Goal: Task Accomplishment & Management: Use online tool/utility

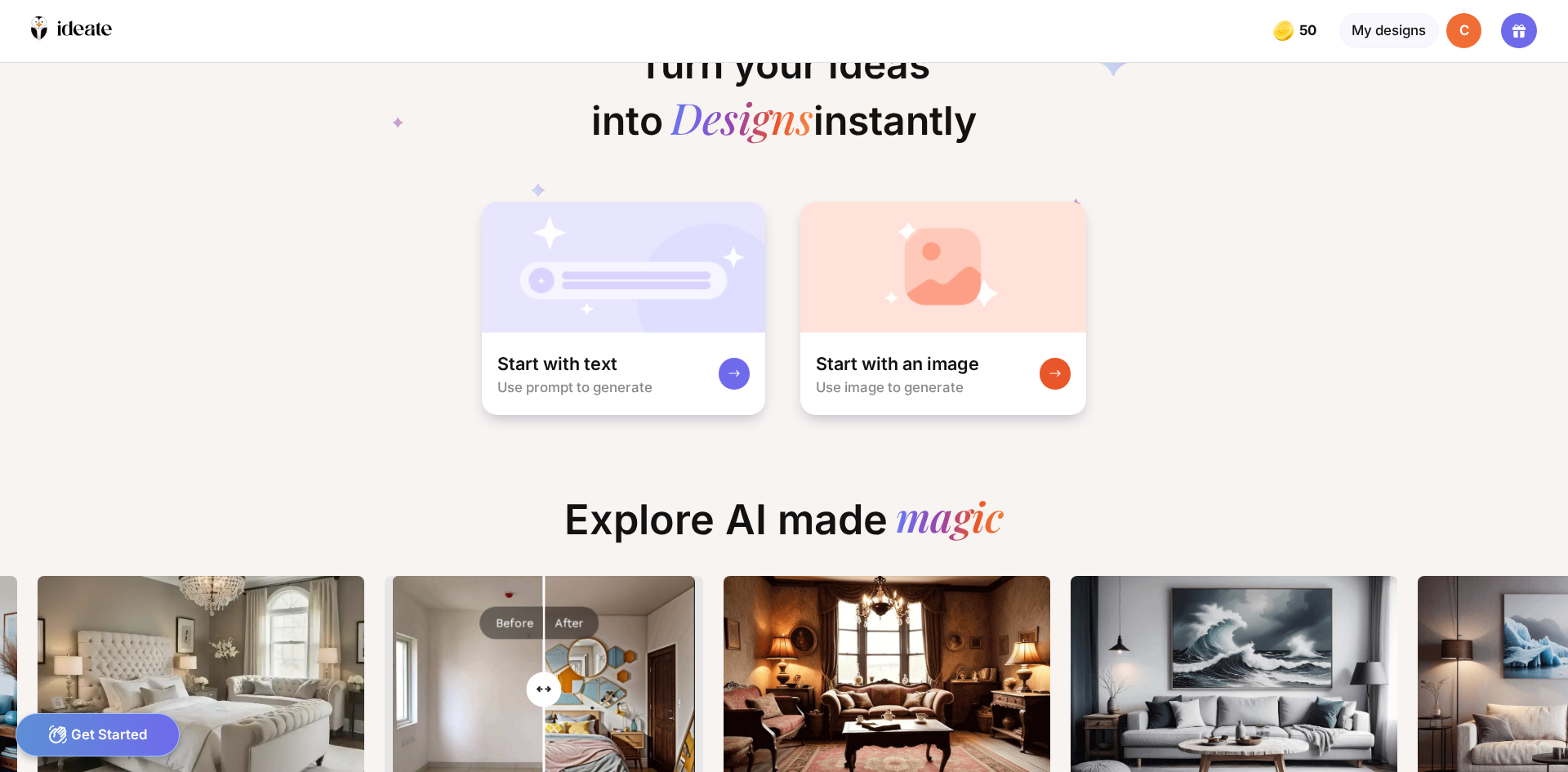
scroll to position [0, 781]
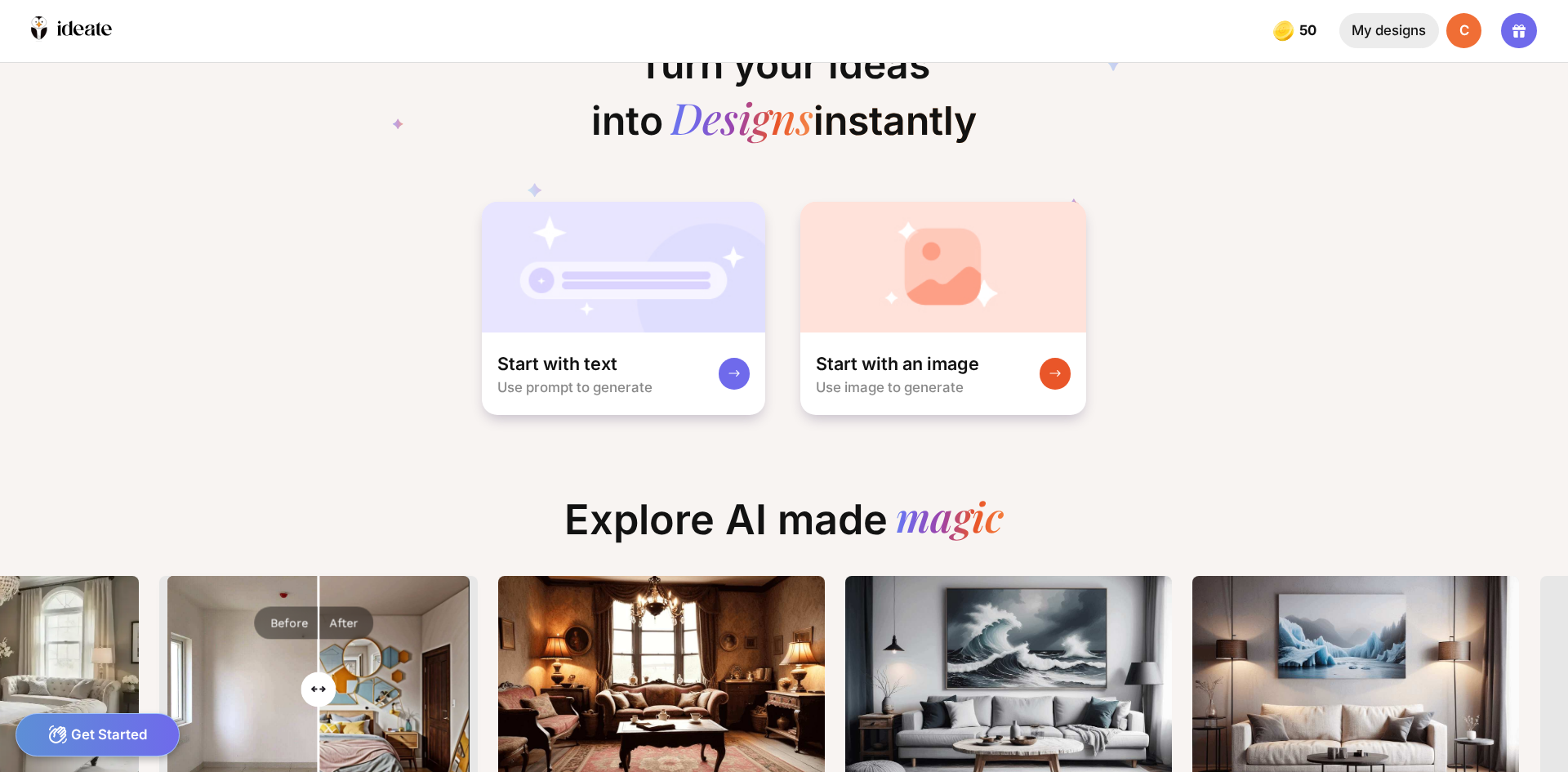
click at [1410, 36] on div "My designs" at bounding box center [1389, 31] width 100 height 35
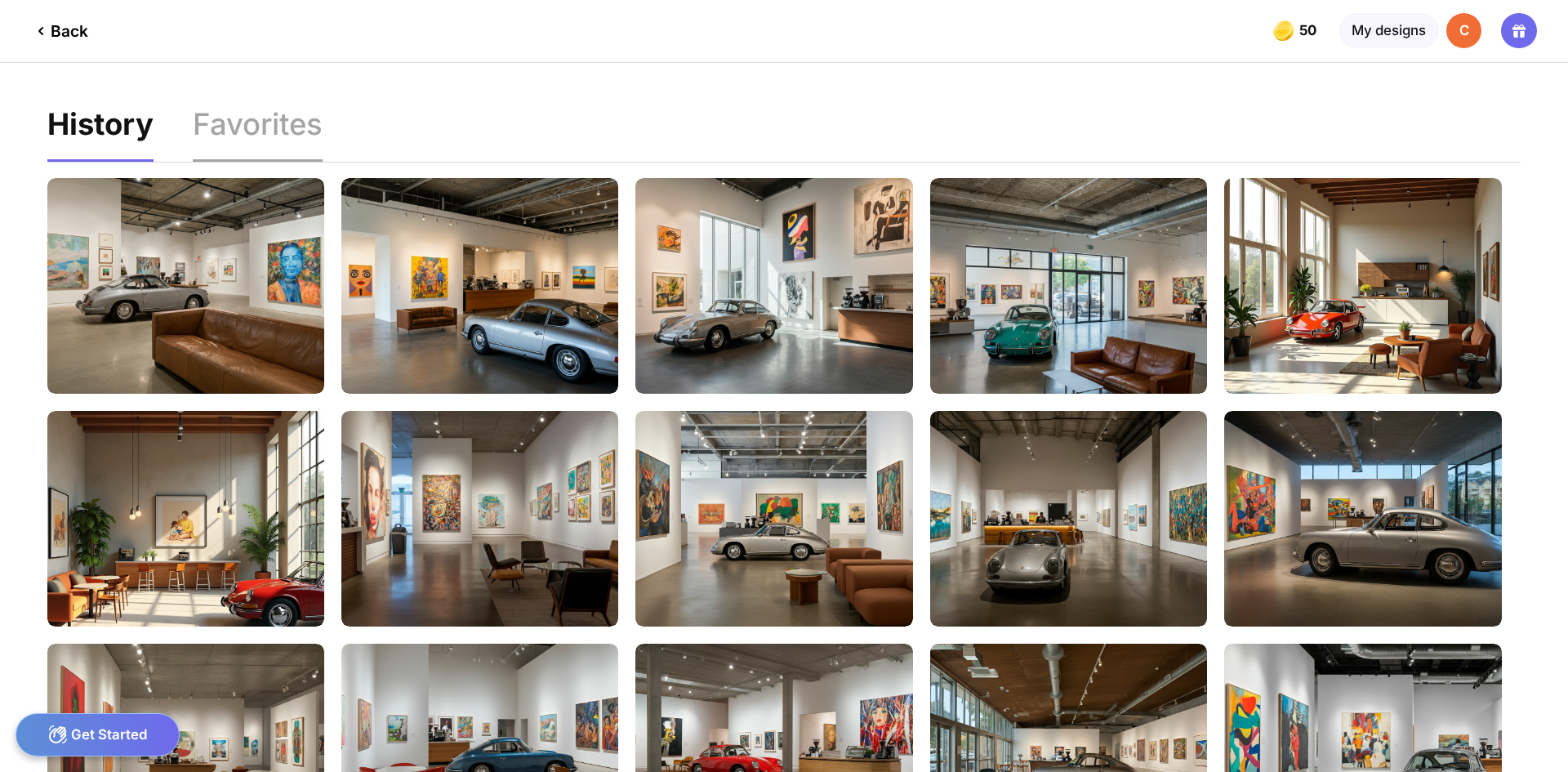
click at [265, 133] on div "Favorites" at bounding box center [258, 134] width 130 height 52
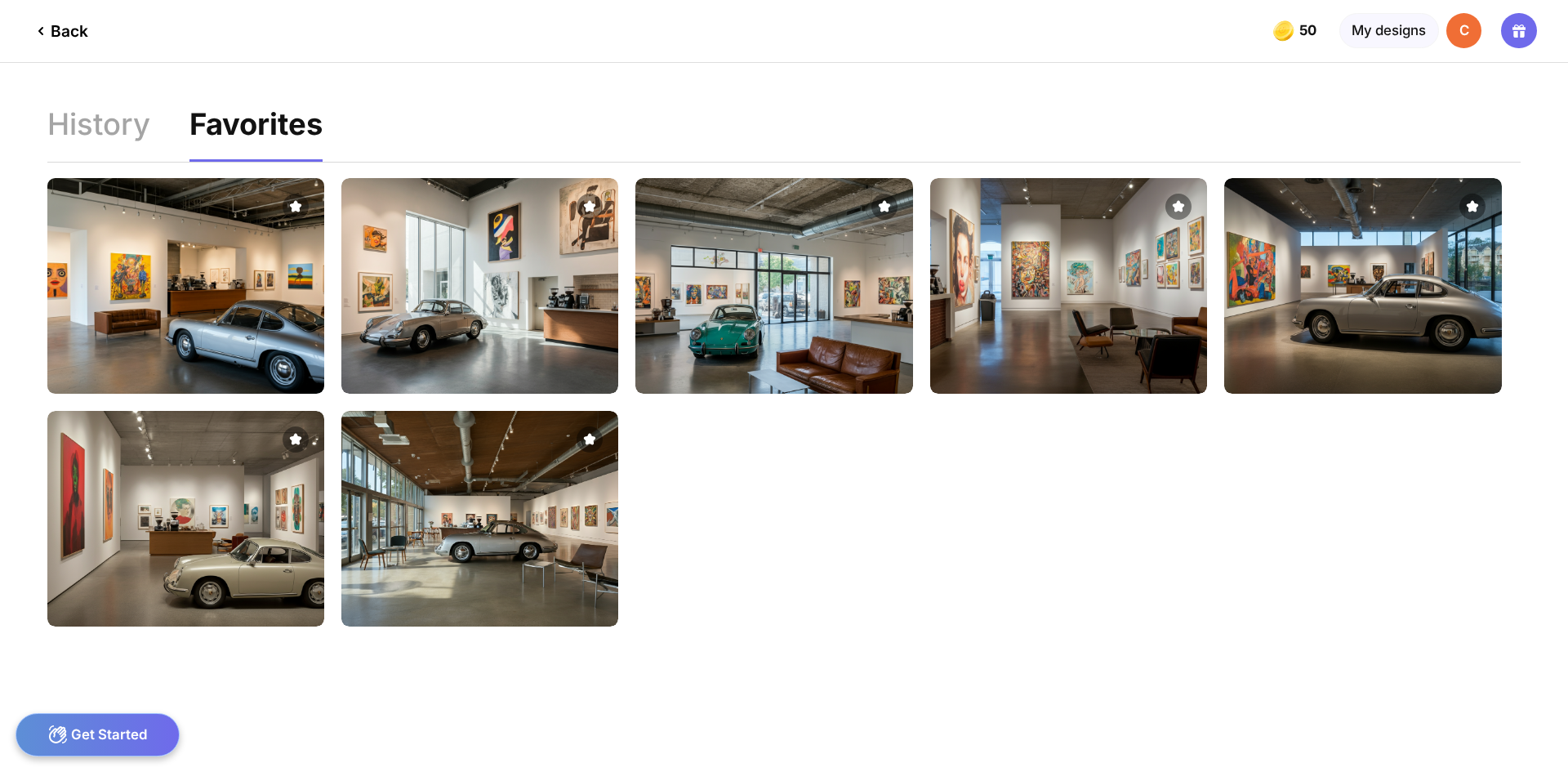
click at [233, 283] on img at bounding box center [185, 286] width 305 height 237
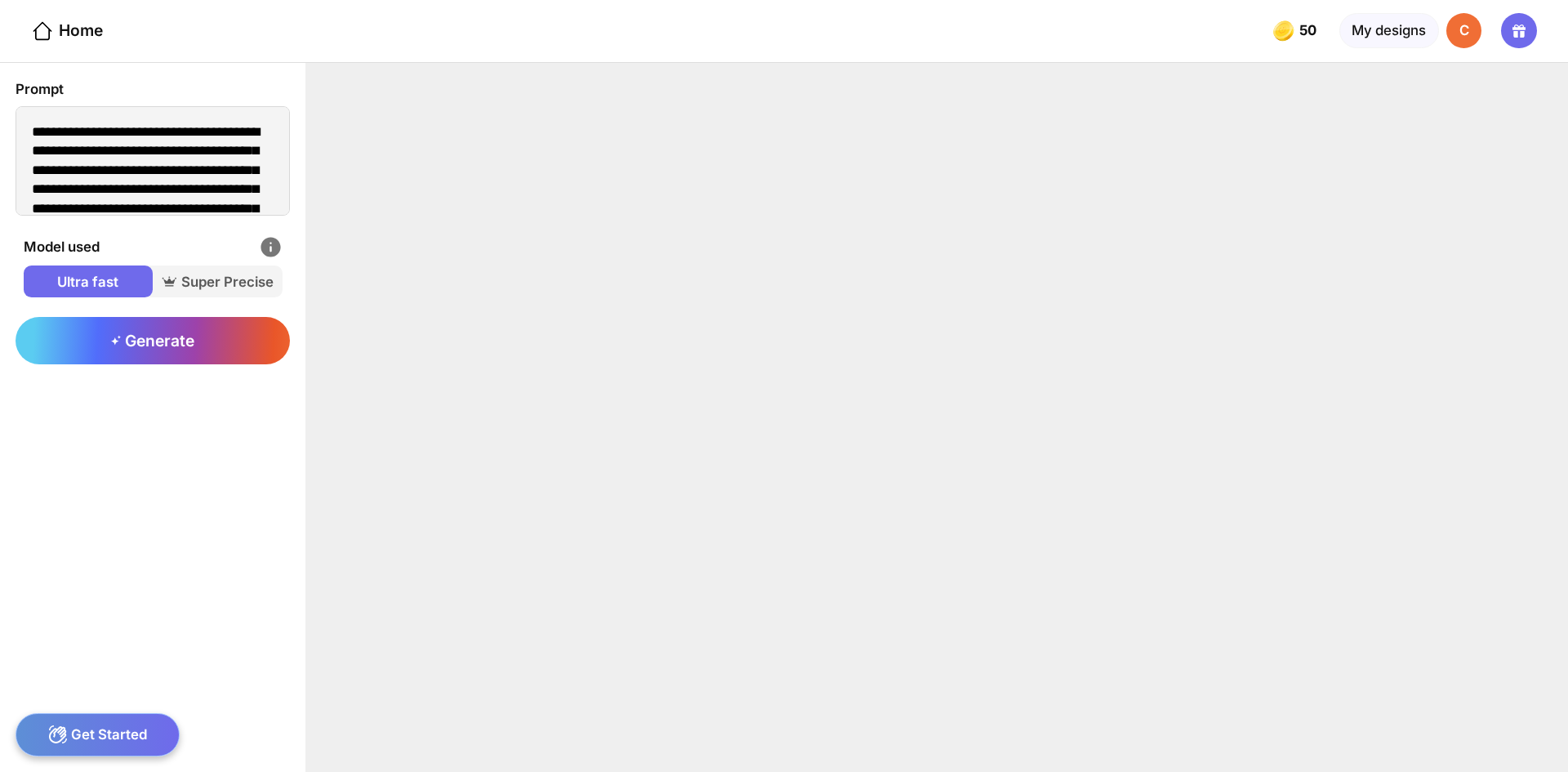
type textarea "**********"
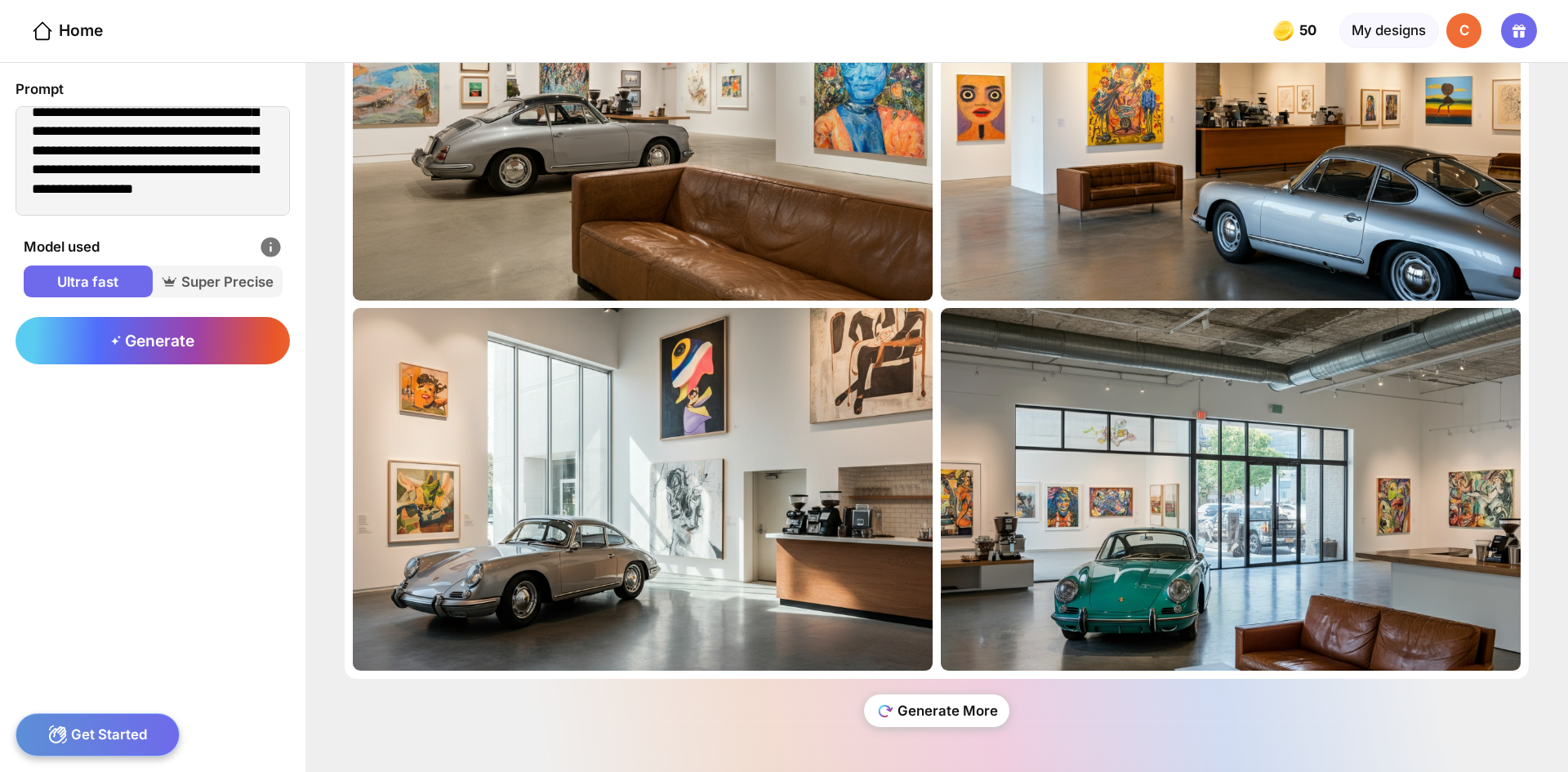
click at [942, 716] on div "Generate More" at bounding box center [937, 710] width 145 height 32
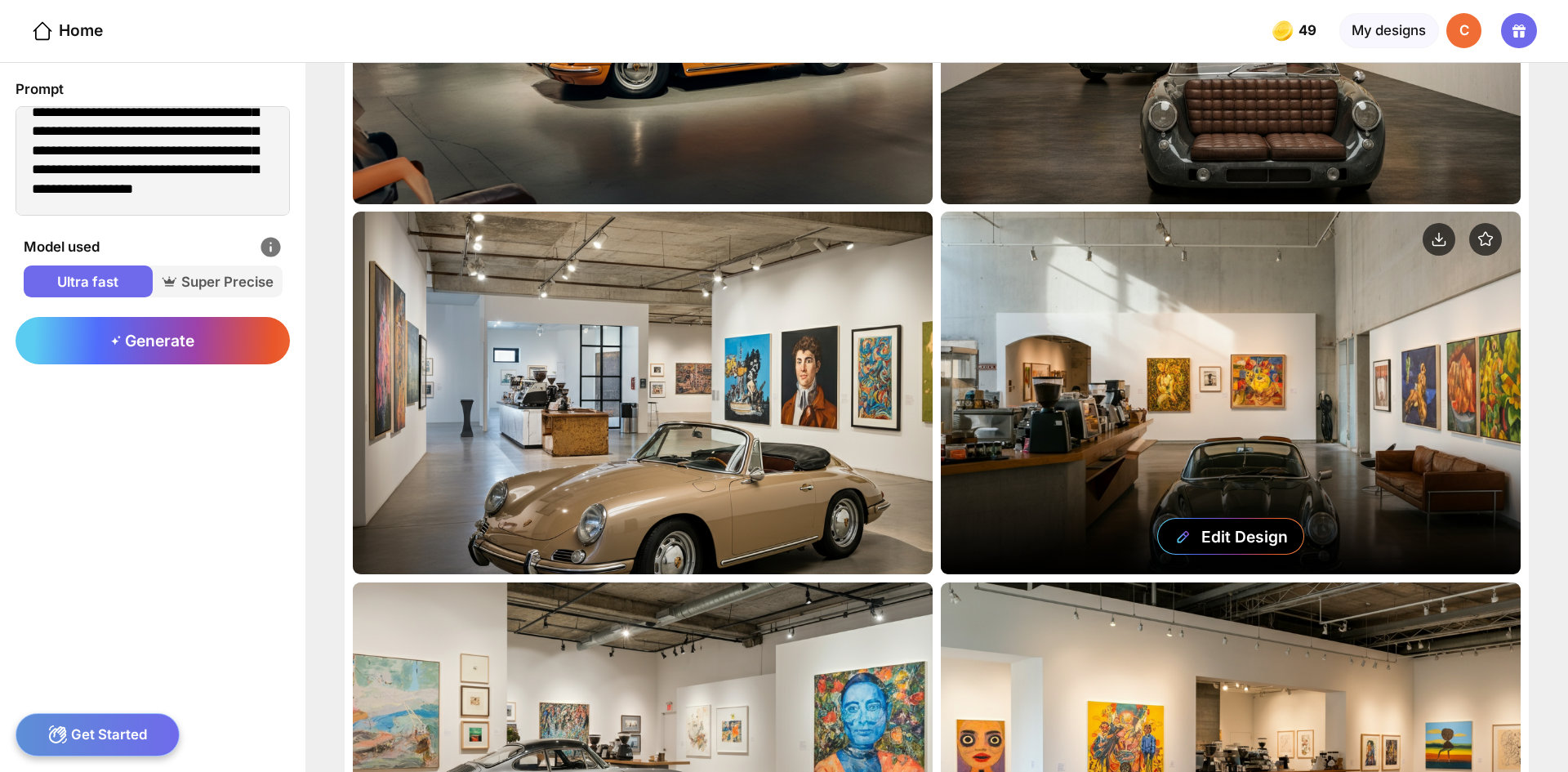
click at [1384, 332] on div "Edit Design" at bounding box center [1230, 392] width 580 height 362
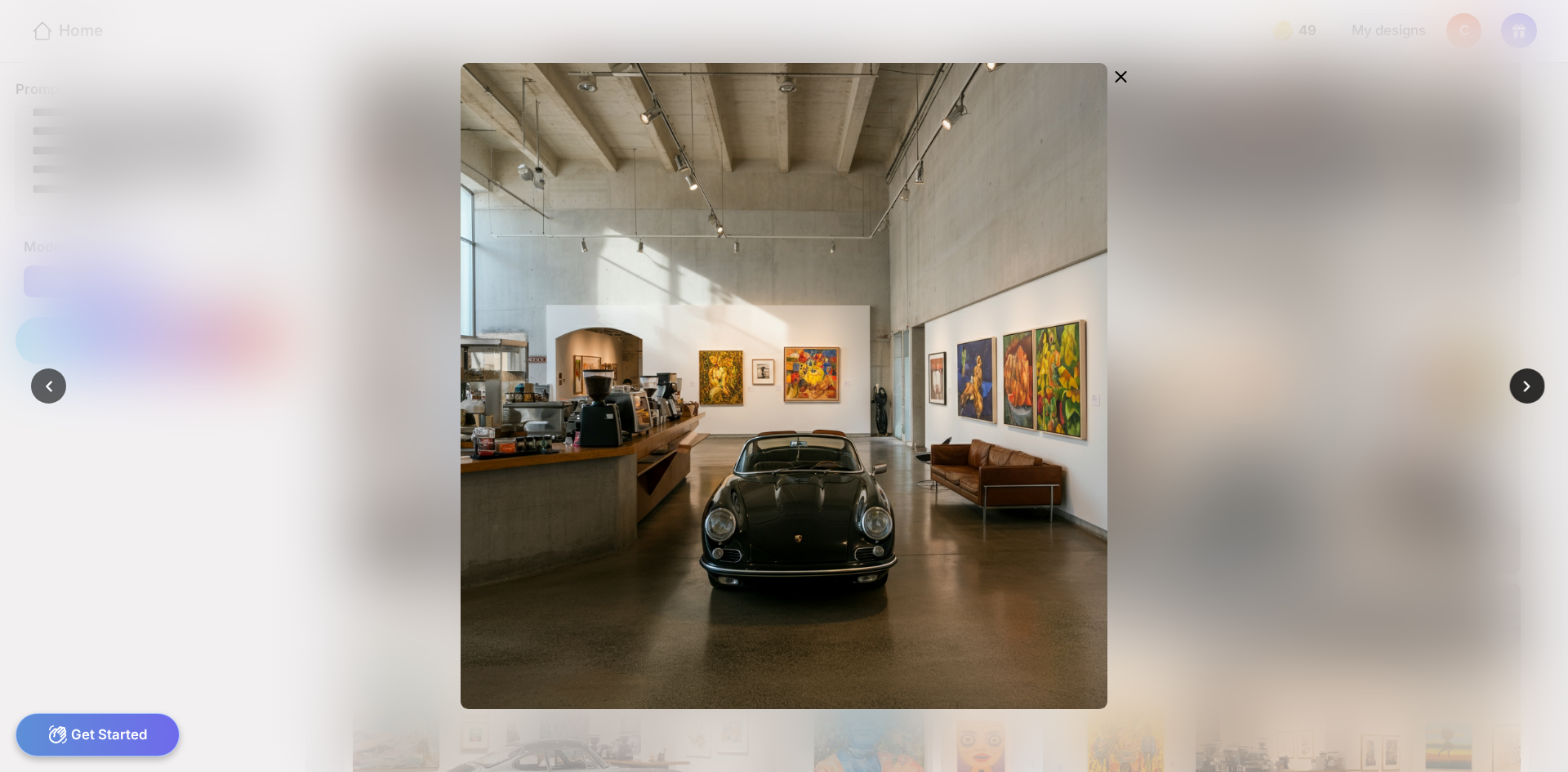
click at [1516, 388] on icon at bounding box center [1527, 386] width 23 height 23
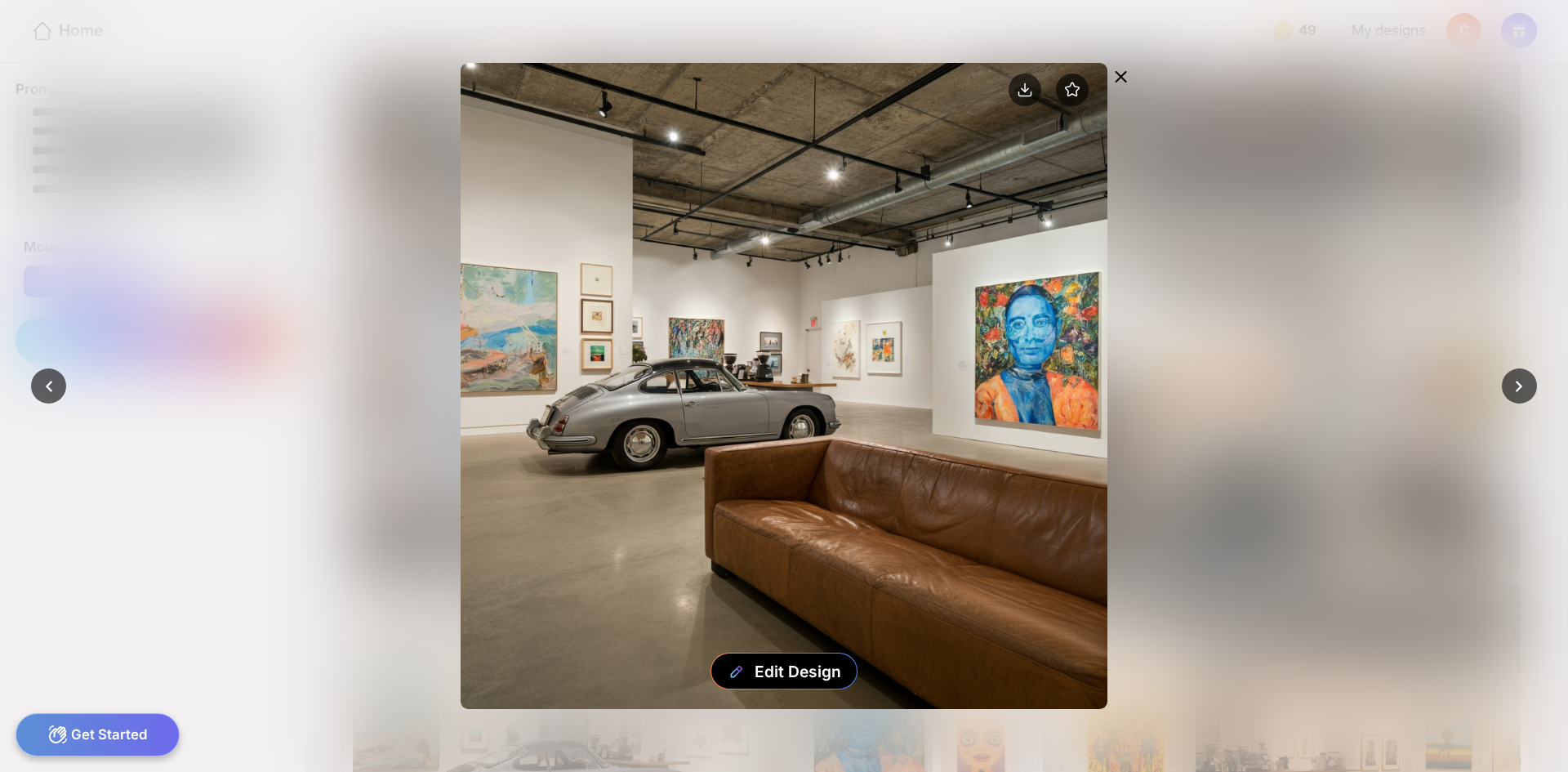
click at [1114, 74] on icon at bounding box center [1121, 77] width 19 height 19
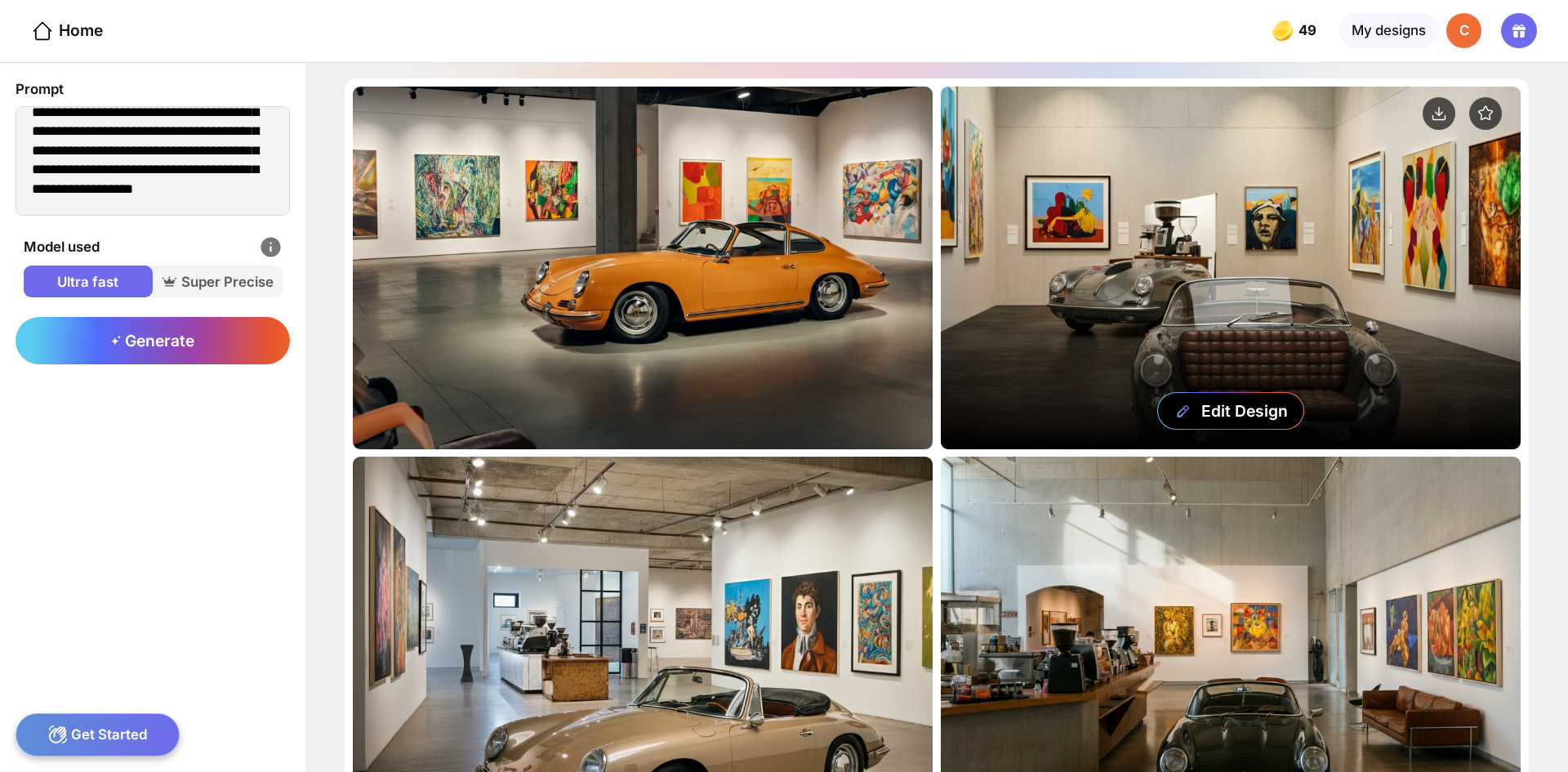
click at [1088, 183] on div "Edit Design" at bounding box center [1230, 267] width 580 height 362
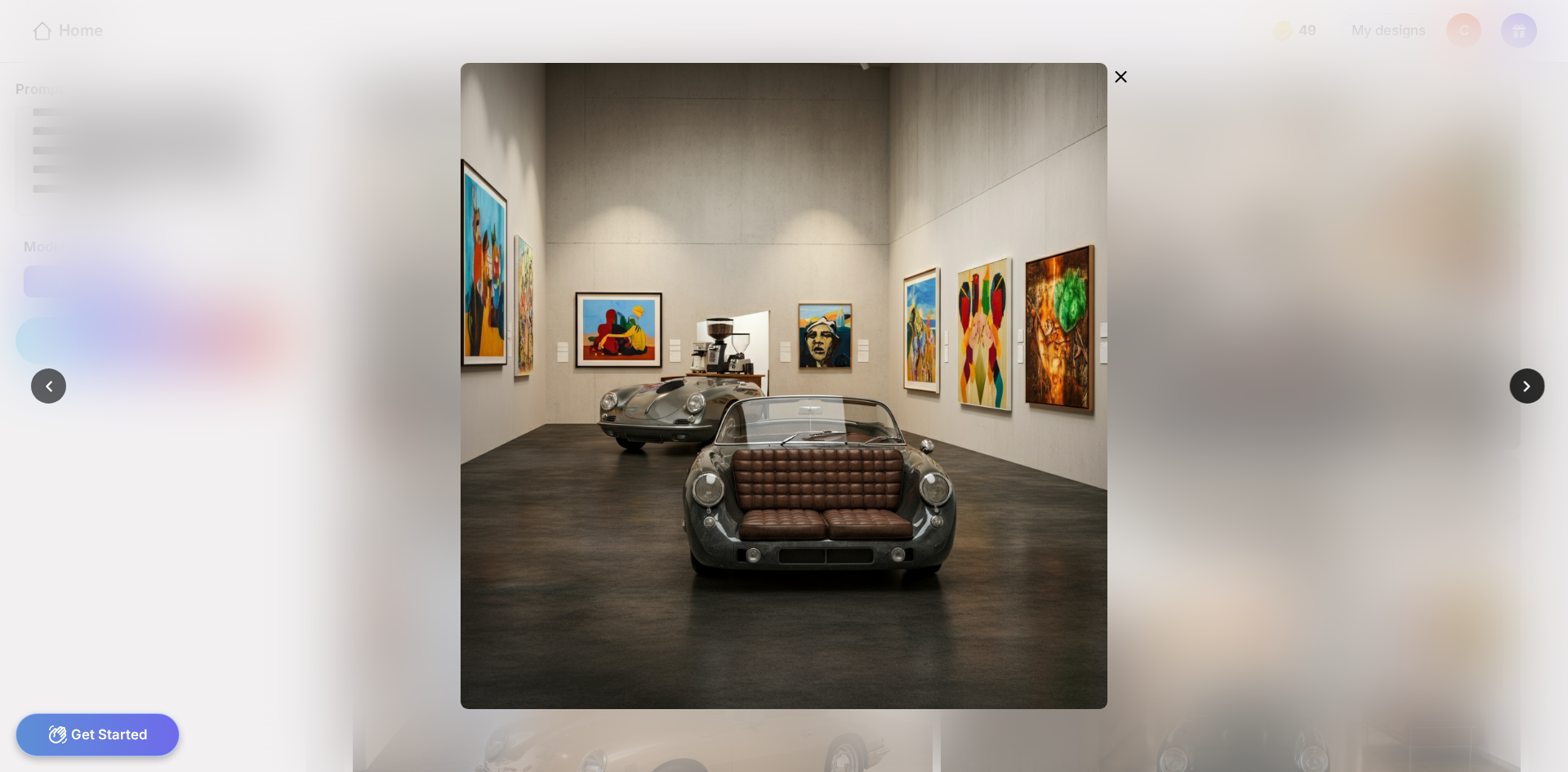
click at [1513, 397] on div at bounding box center [1527, 386] width 35 height 35
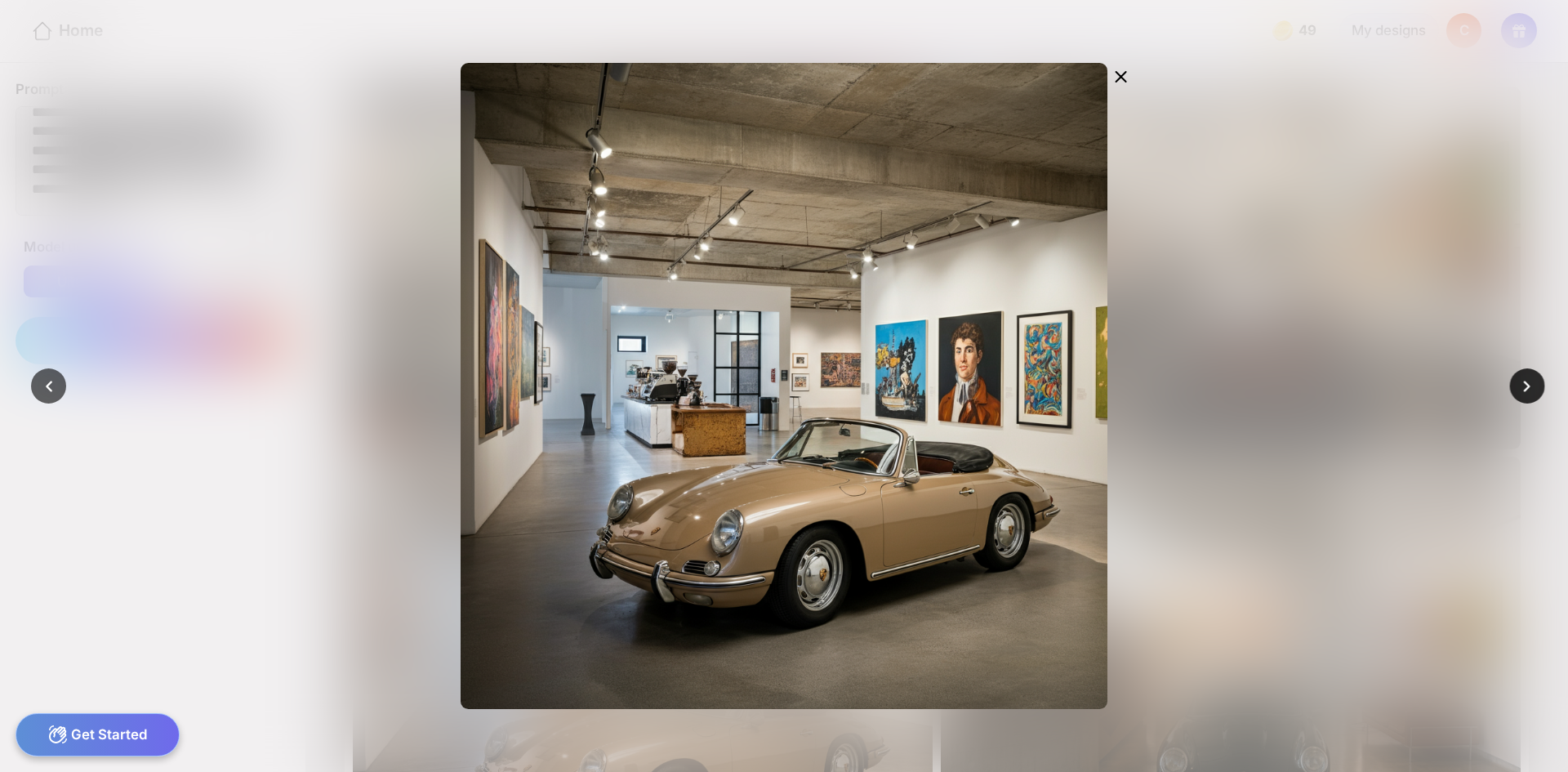
click at [1514, 397] on div at bounding box center [1527, 386] width 35 height 35
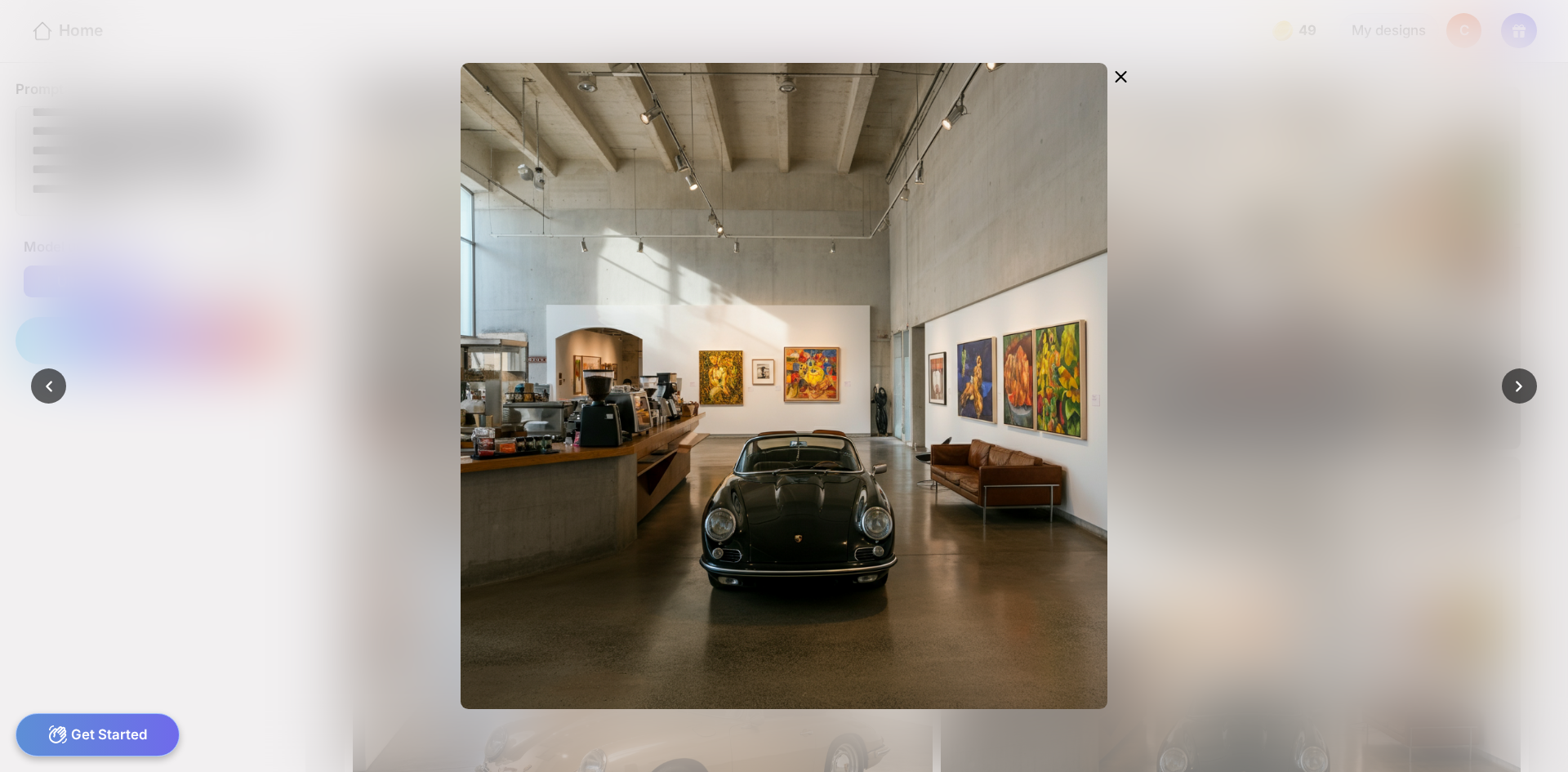
click at [1391, 288] on div at bounding box center [784, 386] width 1568 height 772
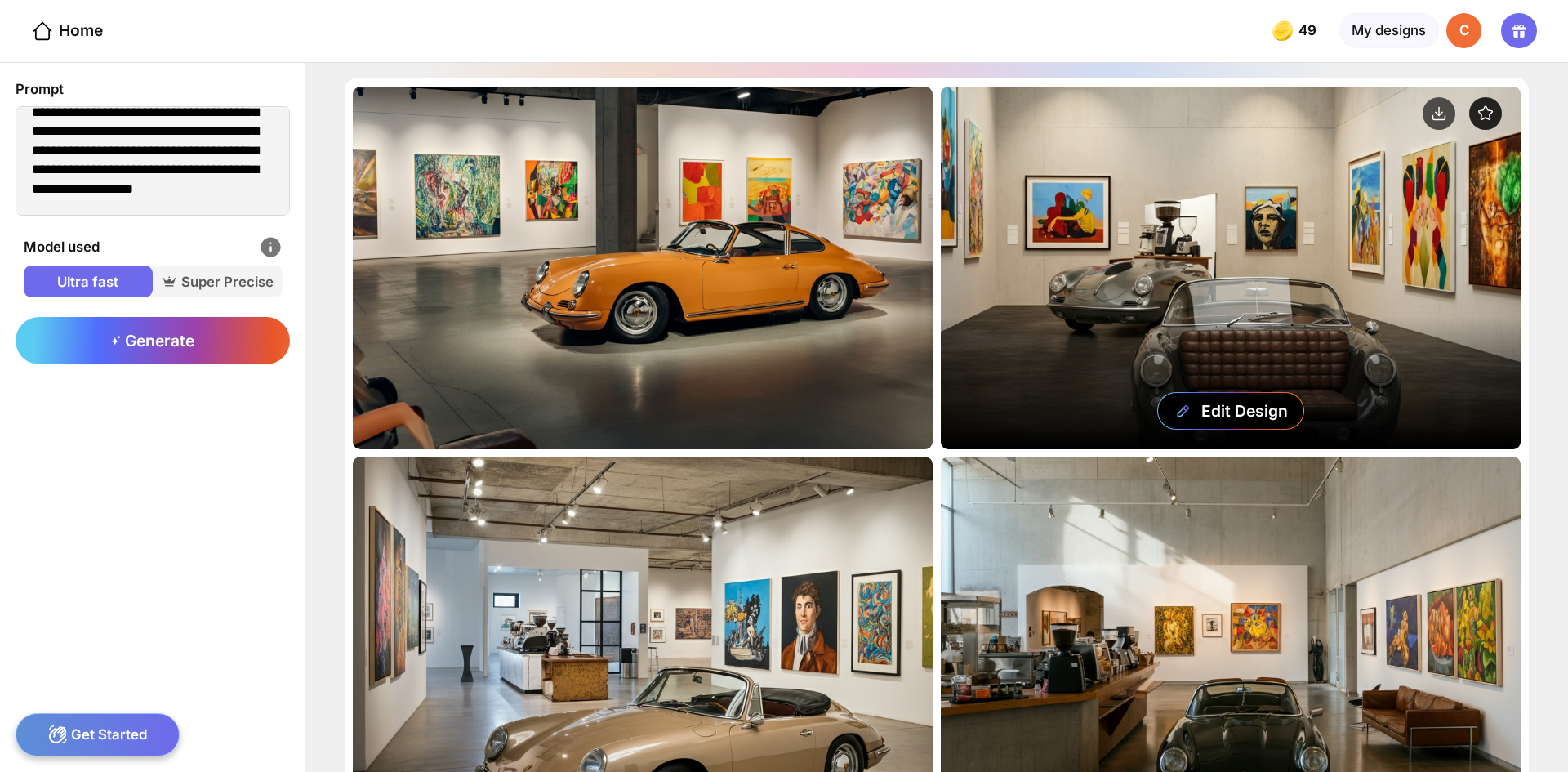
click at [1471, 108] on circle at bounding box center [1485, 113] width 32 height 32
click at [1486, 114] on icon at bounding box center [1486, 113] width 14 height 13
click at [1485, 116] on circle at bounding box center [1485, 113] width 32 height 32
click at [1488, 116] on icon at bounding box center [1485, 113] width 32 height 32
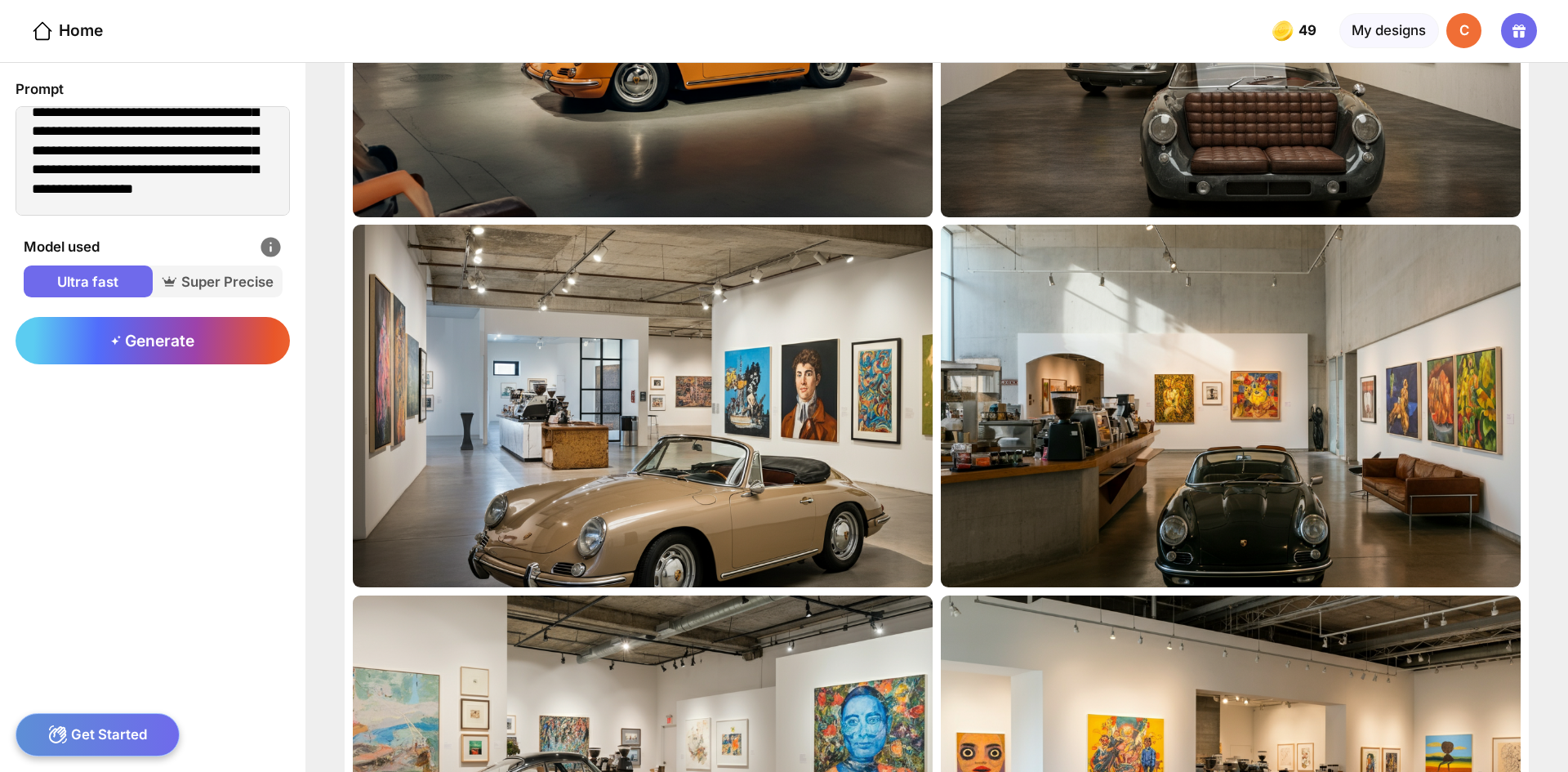
scroll to position [245, 0]
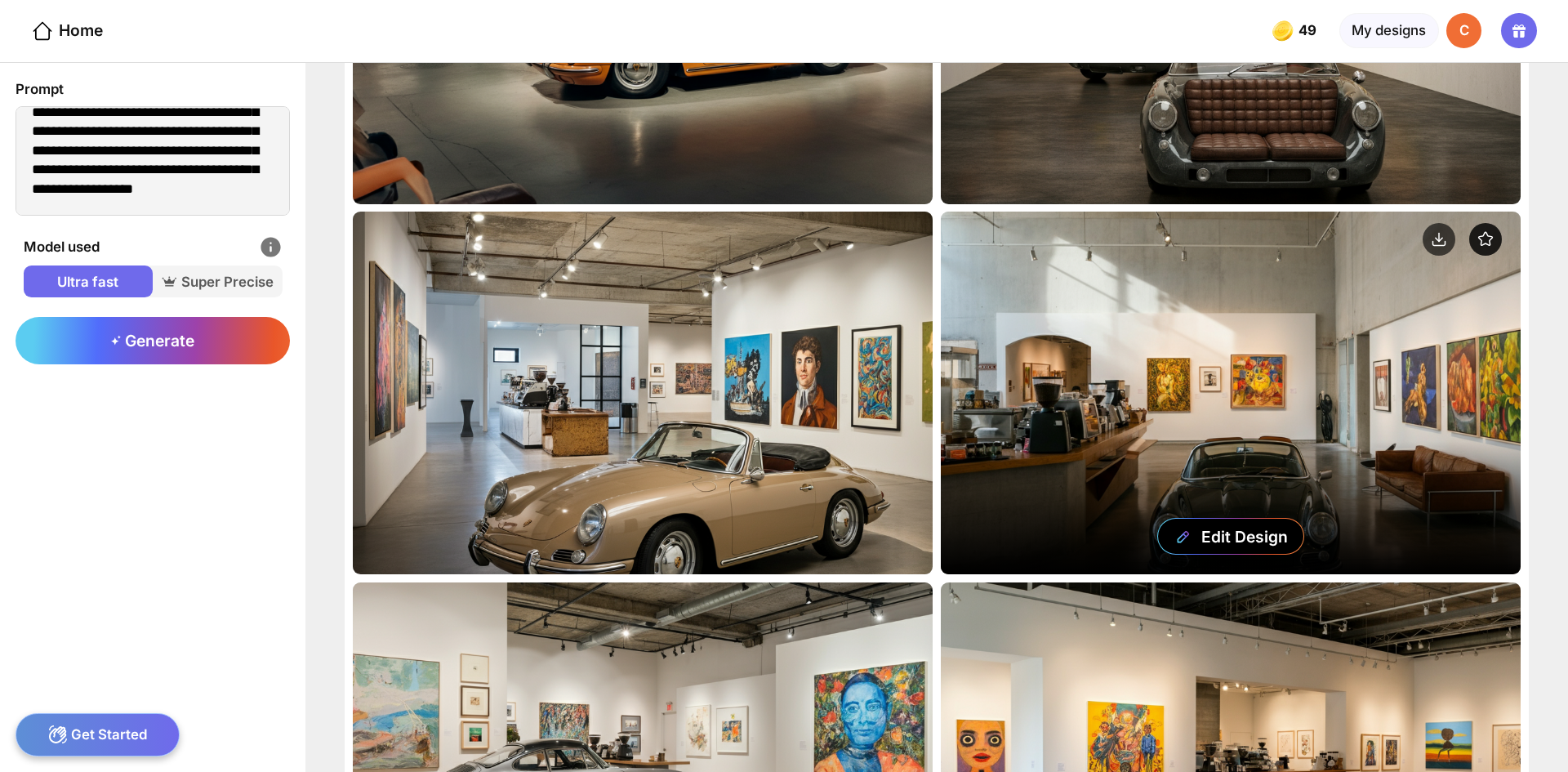
click at [1496, 237] on circle at bounding box center [1485, 238] width 32 height 32
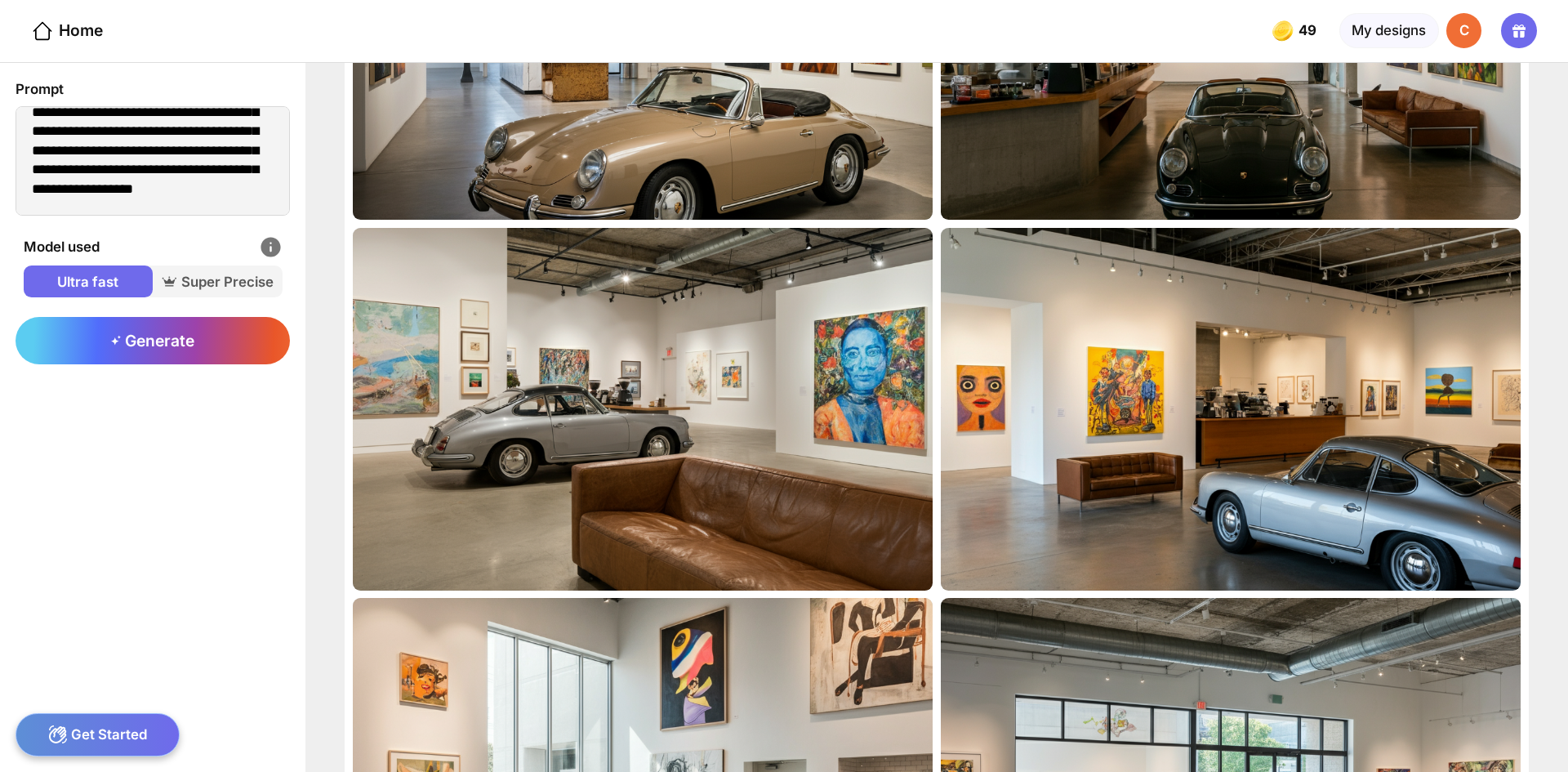
scroll to position [653, 0]
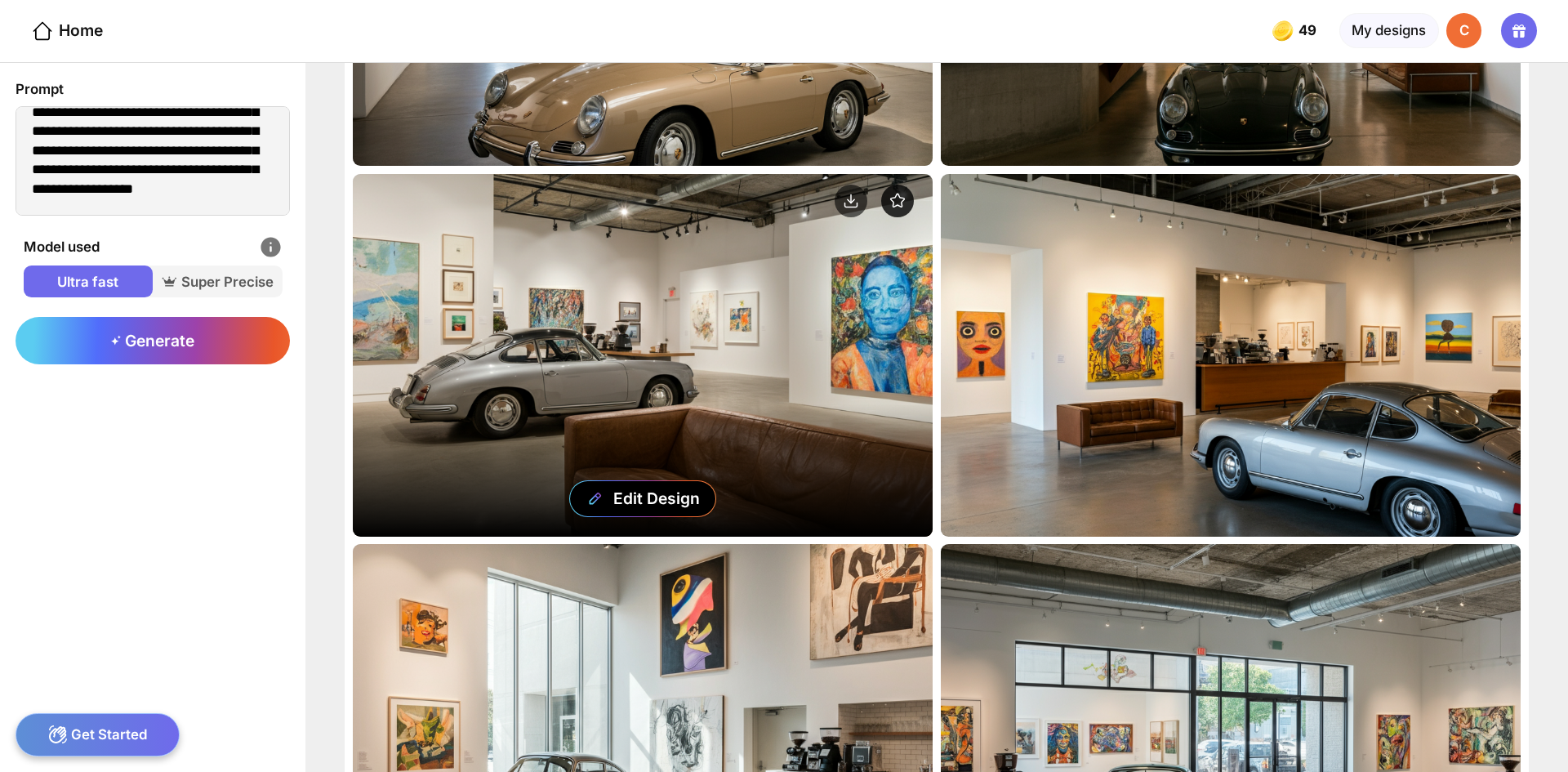
click at [901, 197] on circle at bounding box center [897, 200] width 32 height 32
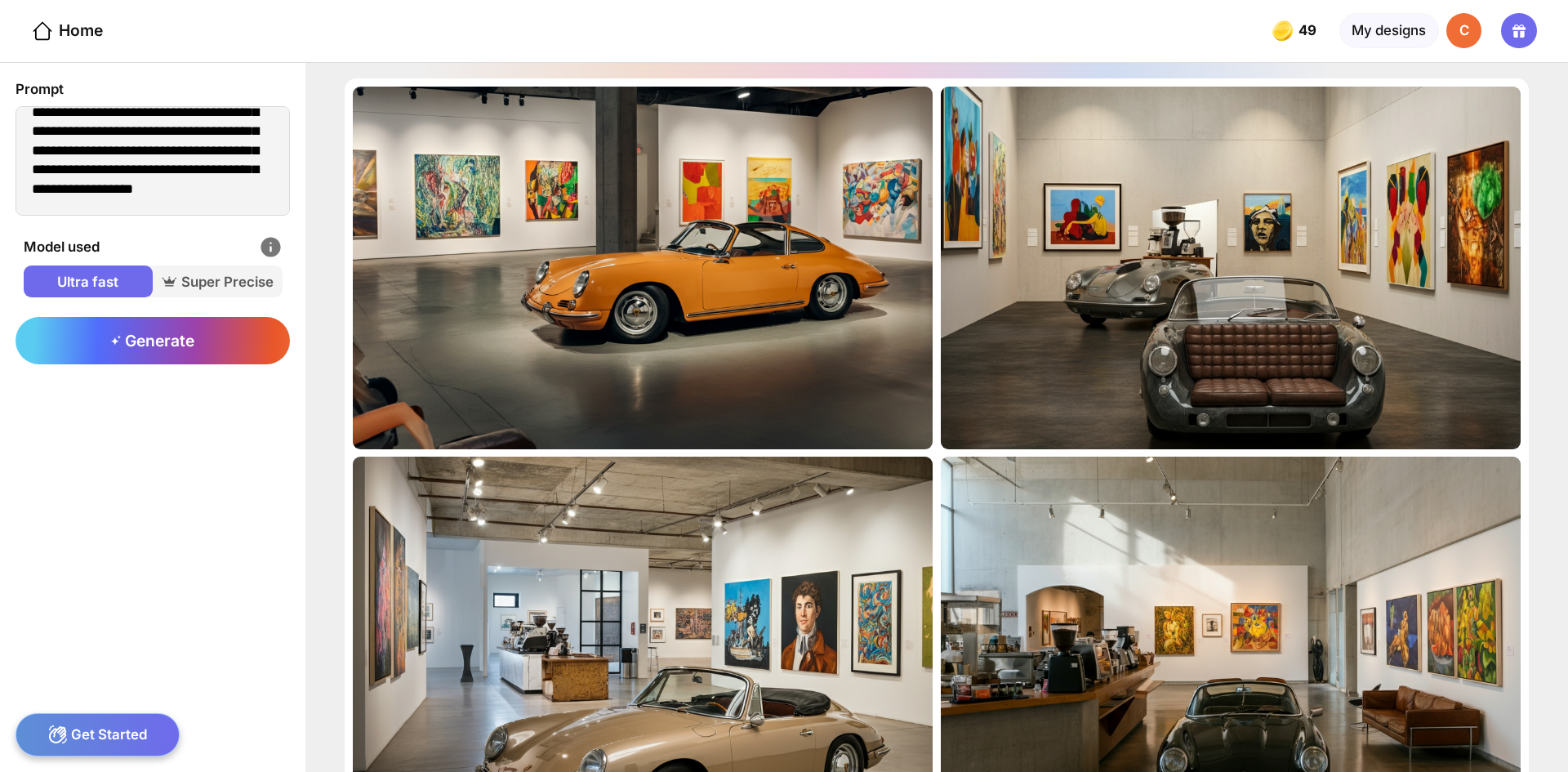
scroll to position [409, 0]
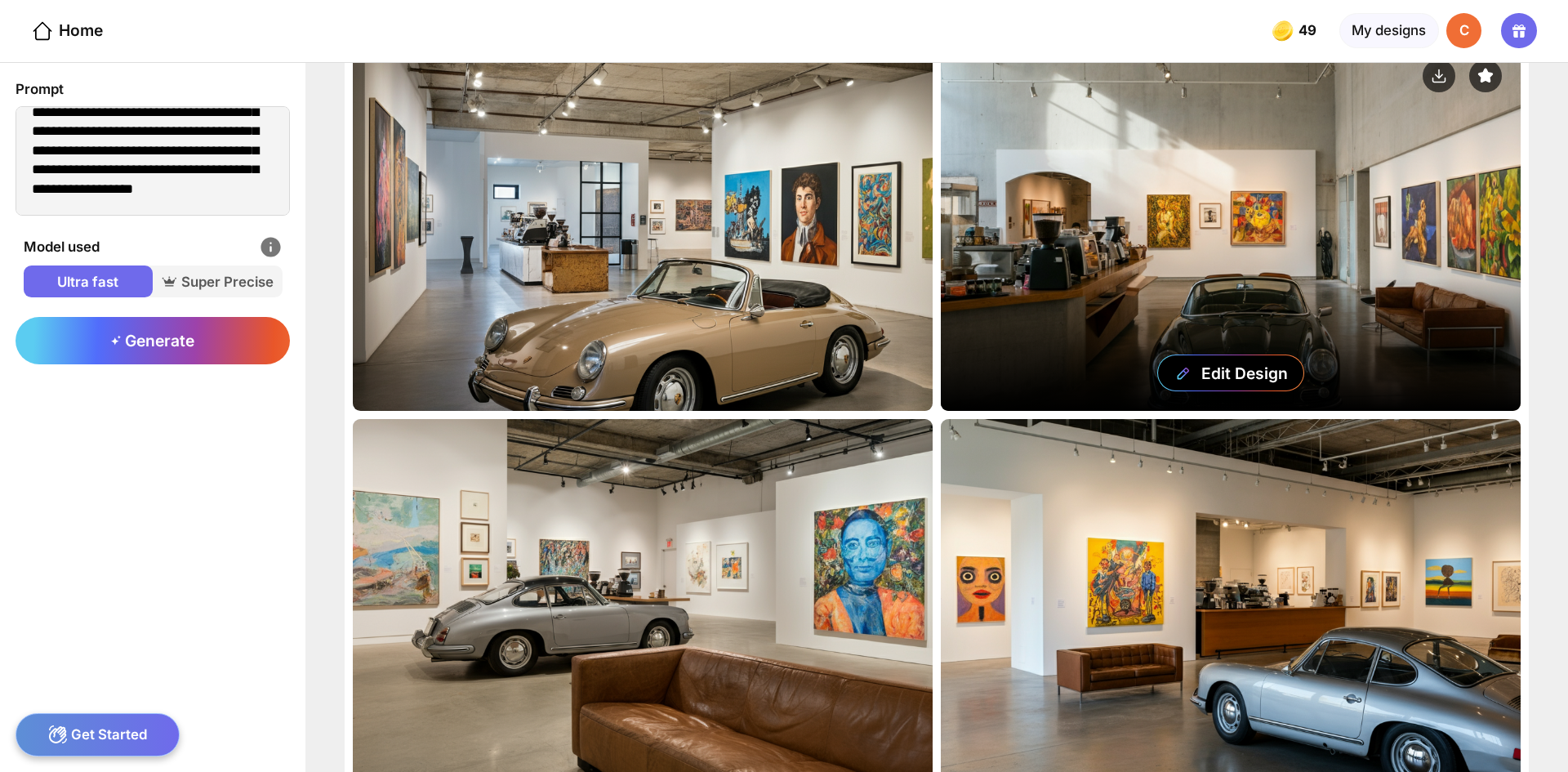
click at [1363, 247] on div "Edit Design" at bounding box center [1230, 229] width 580 height 362
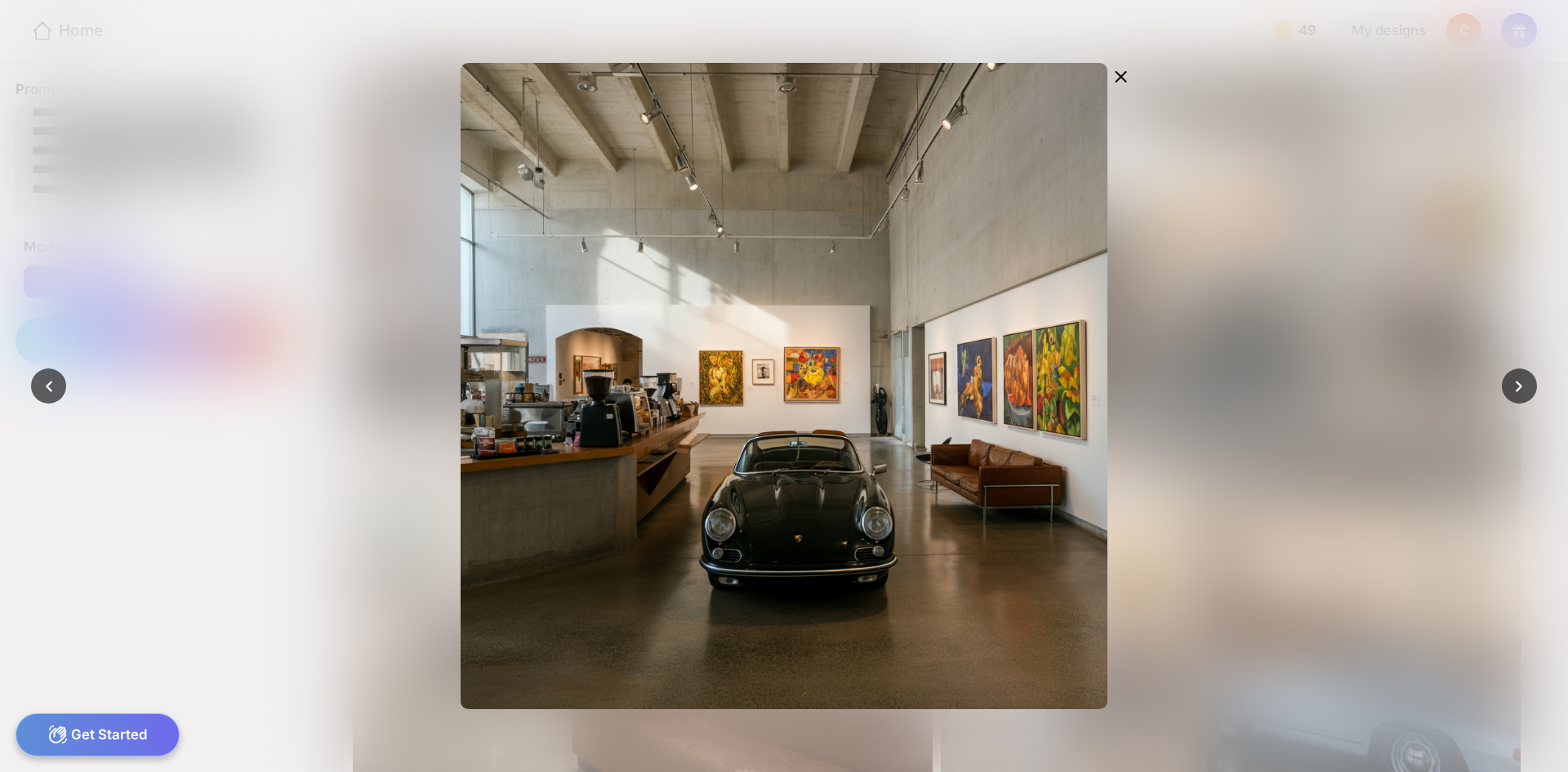
click at [1405, 248] on div at bounding box center [784, 386] width 1568 height 772
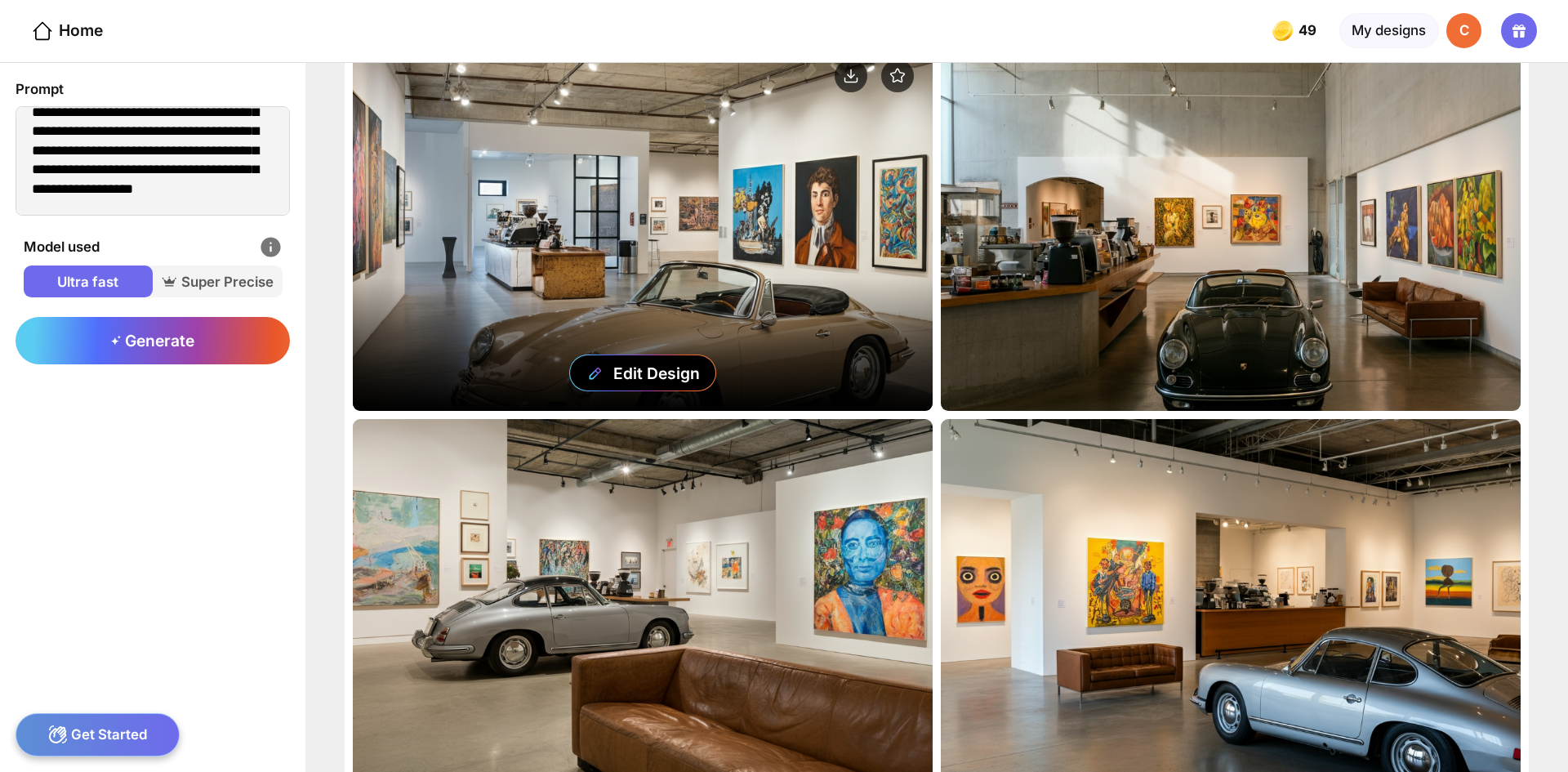
click at [897, 241] on div "Edit Design" at bounding box center [643, 229] width 580 height 362
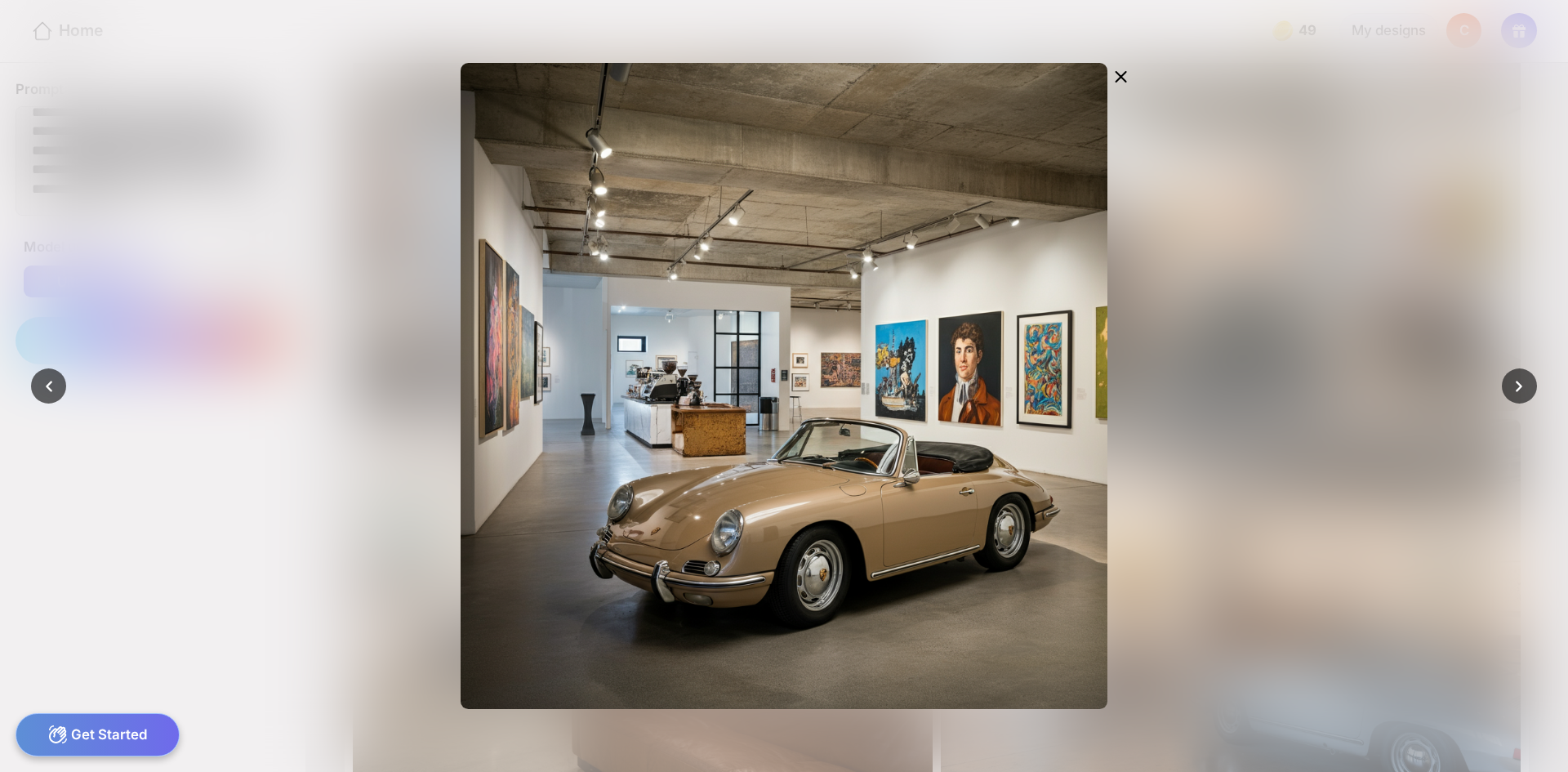
click at [1329, 258] on div at bounding box center [784, 386] width 1568 height 772
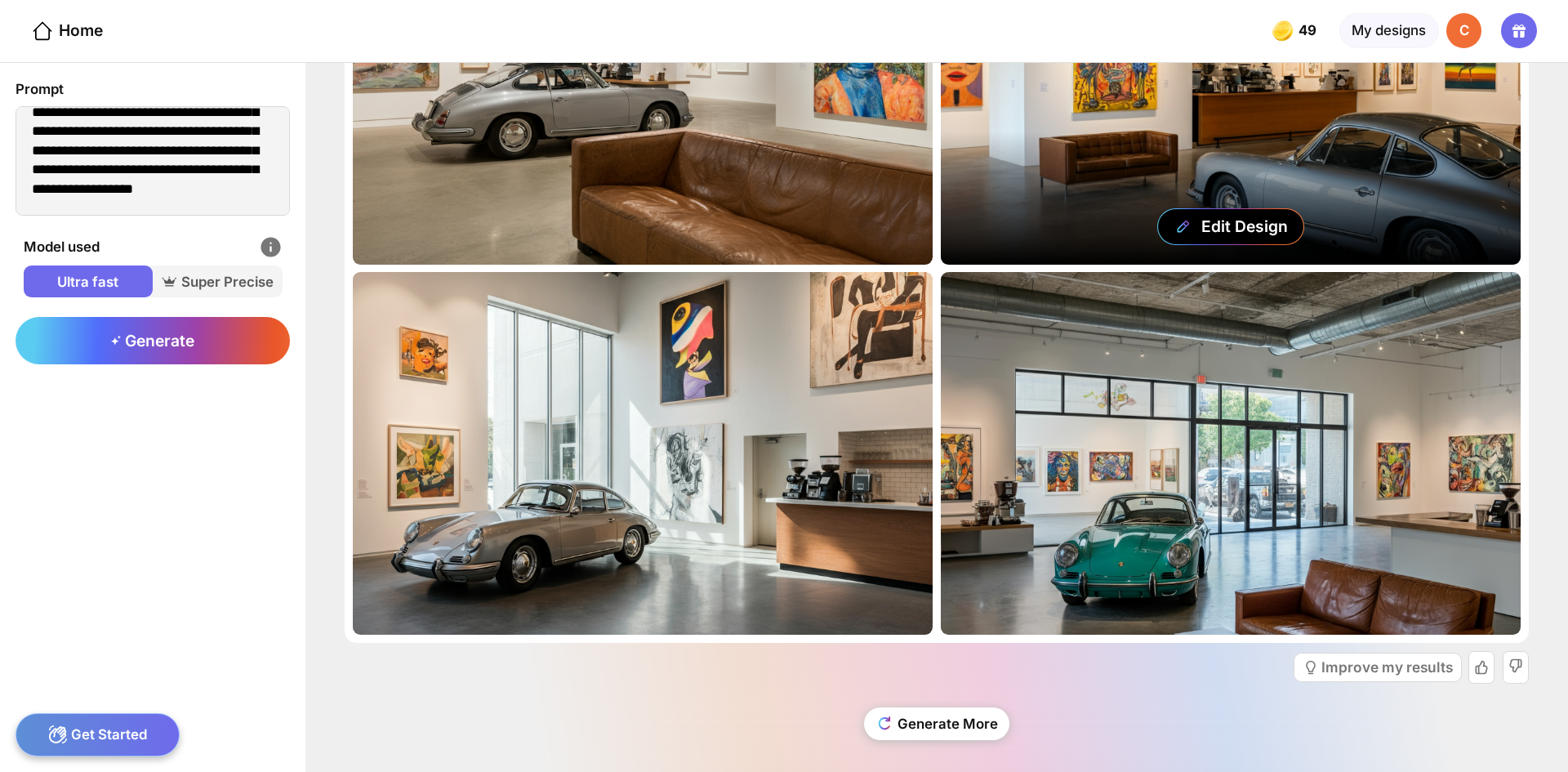
scroll to position [936, 0]
